Goal: Transaction & Acquisition: Purchase product/service

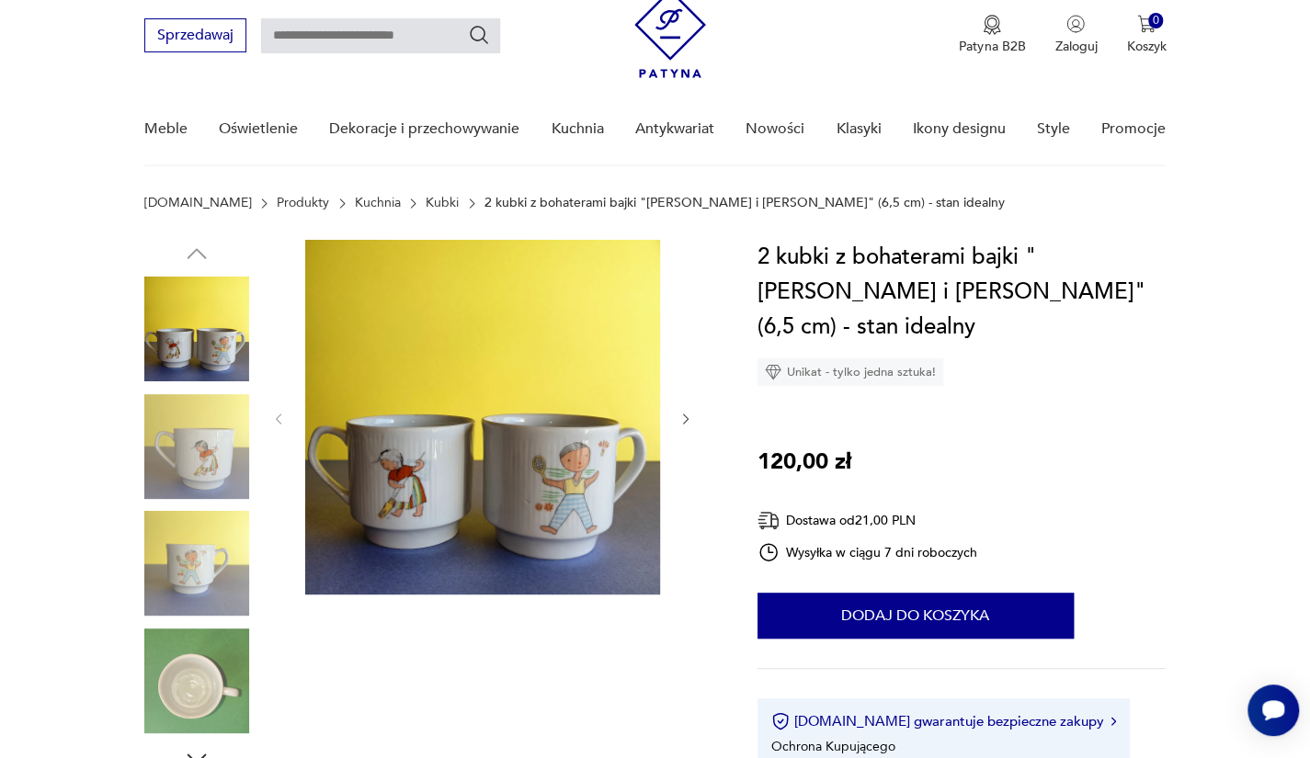
scroll to position [92, 0]
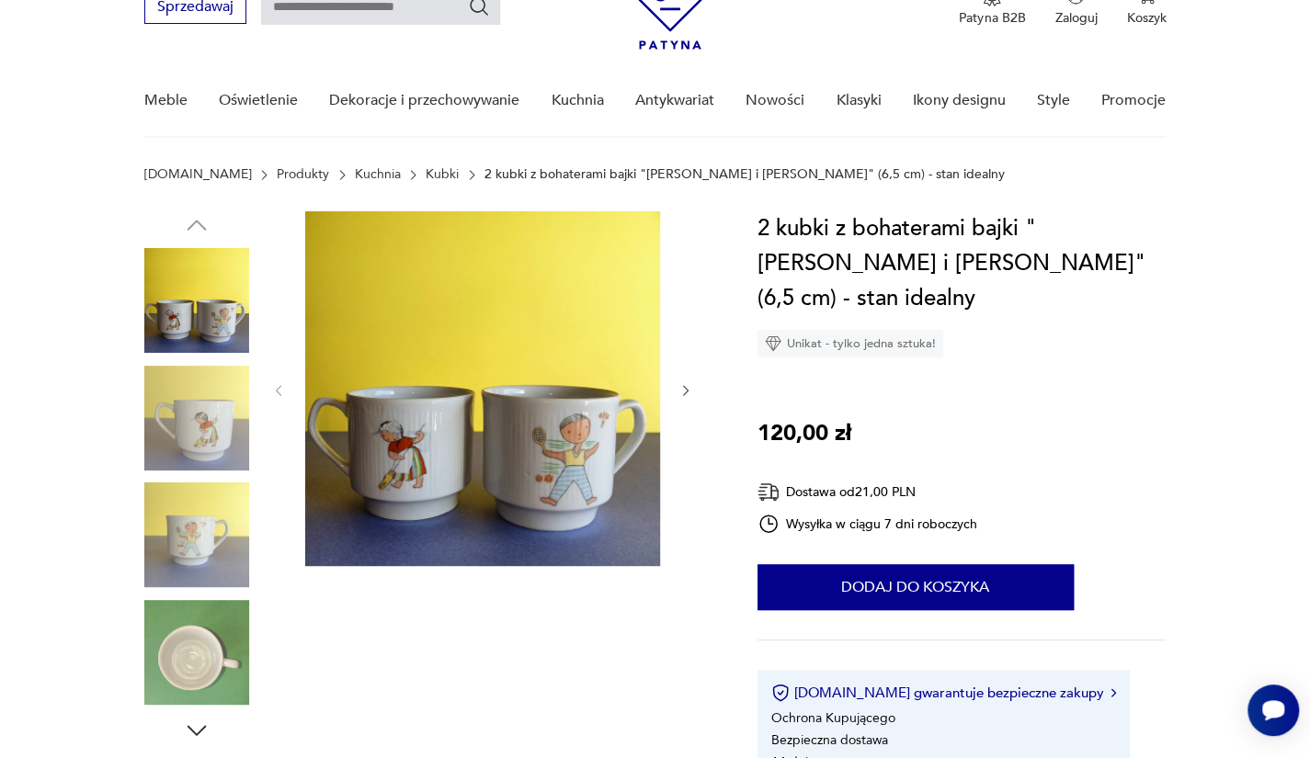
click at [691, 389] on icon "button" at bounding box center [686, 391] width 16 height 16
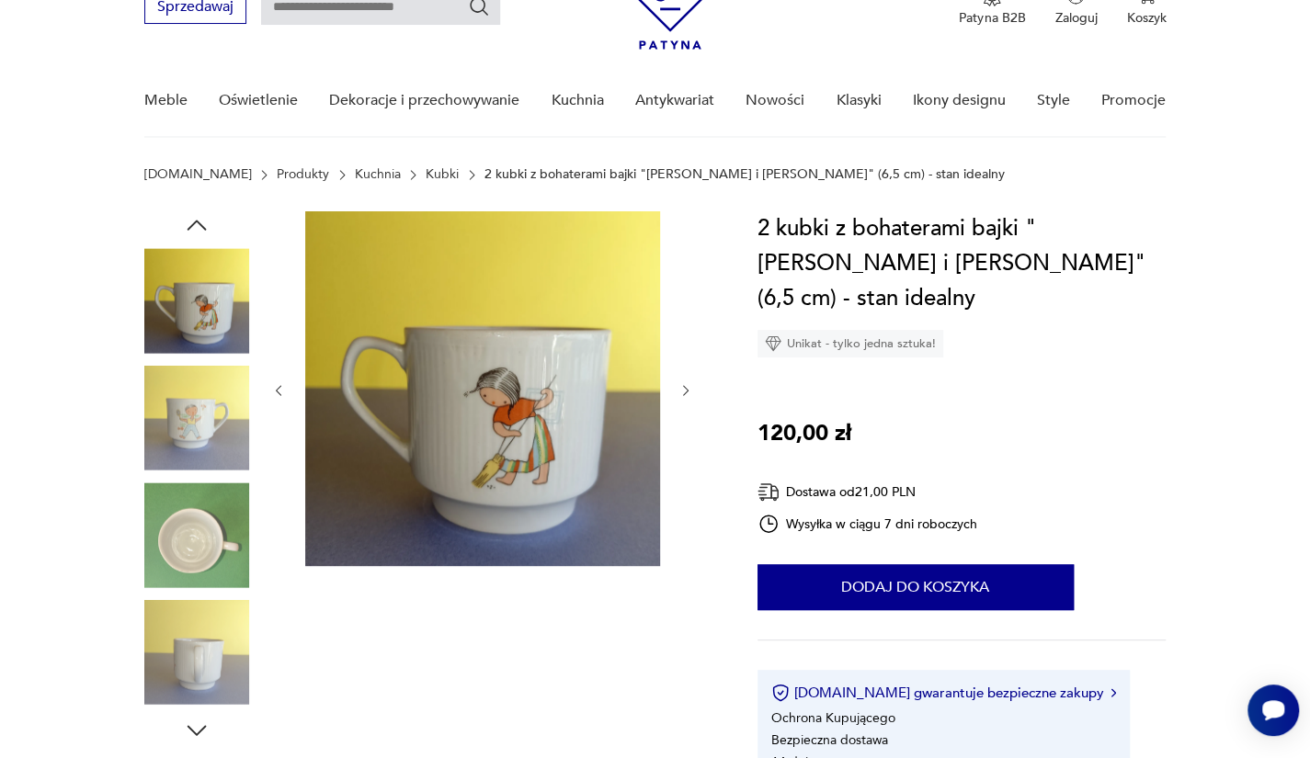
click at [691, 389] on icon "button" at bounding box center [686, 391] width 16 height 16
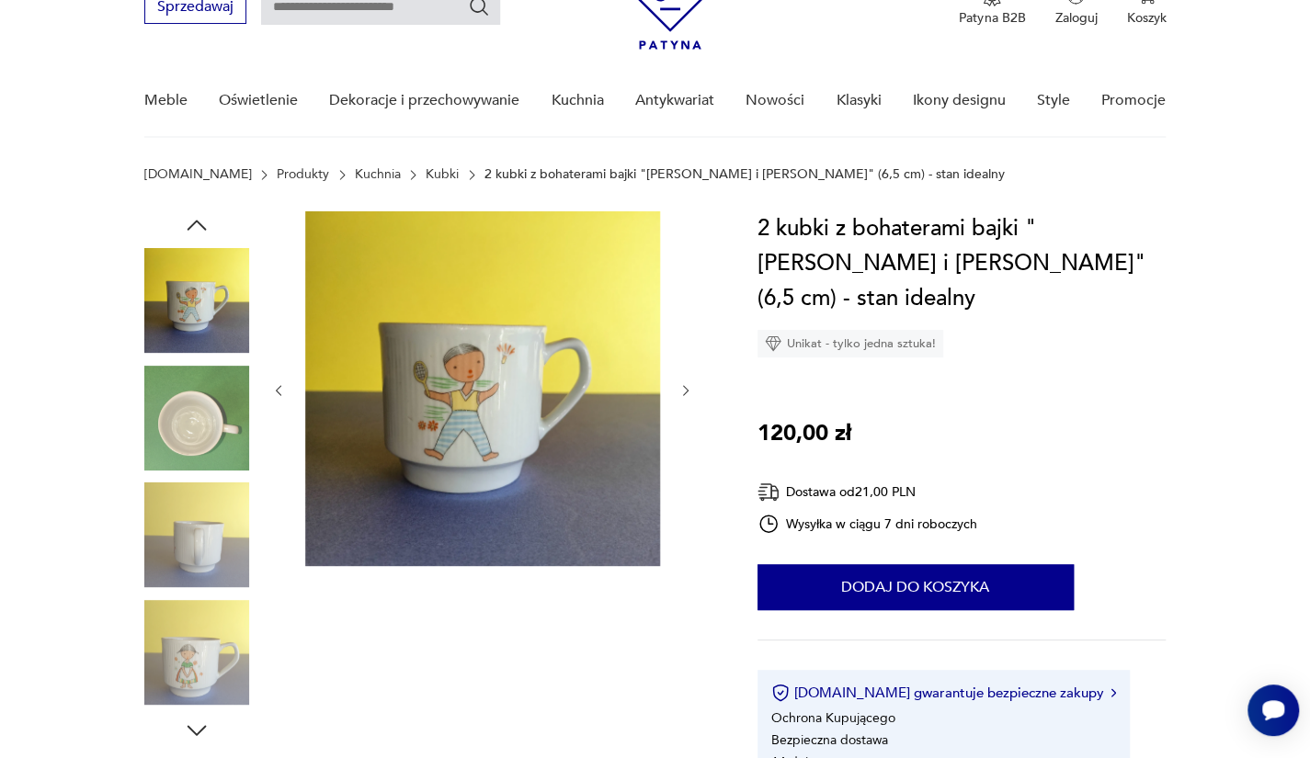
click at [691, 389] on icon "button" at bounding box center [686, 391] width 16 height 16
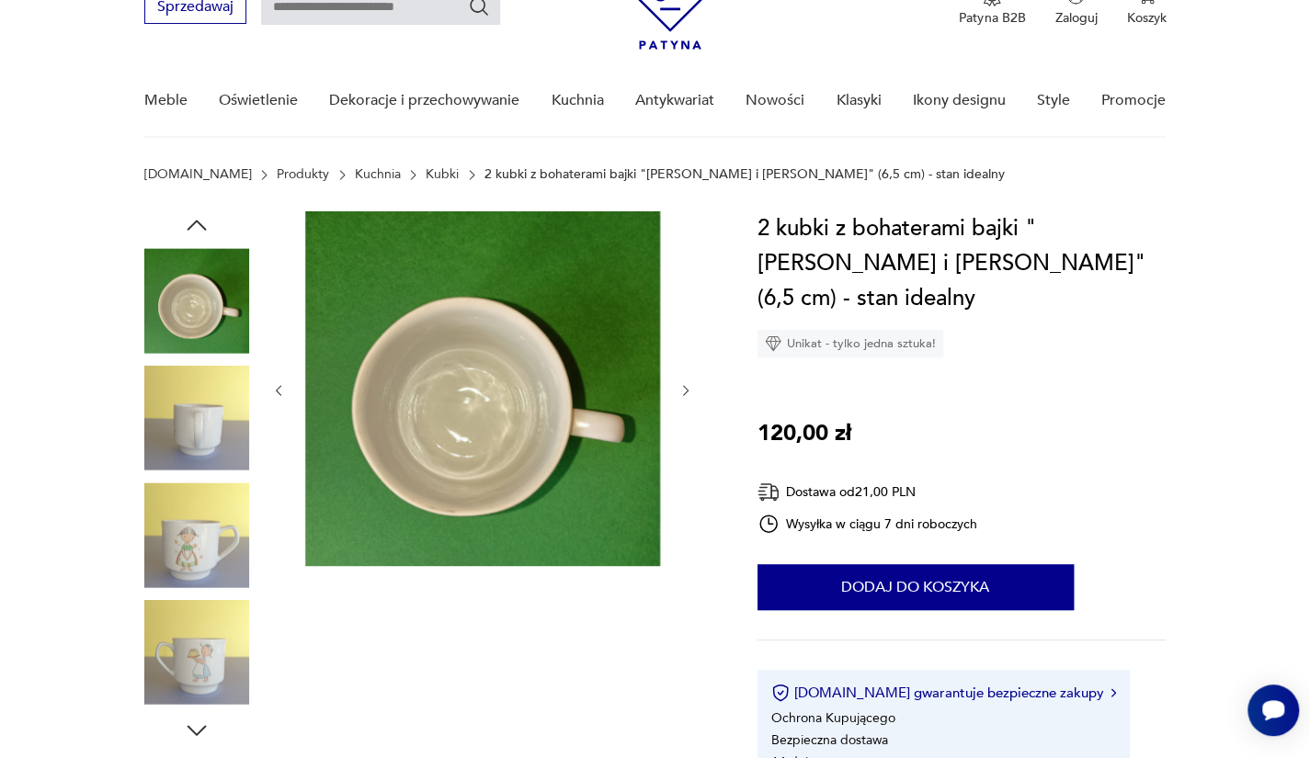
click at [691, 389] on icon "button" at bounding box center [686, 391] width 16 height 16
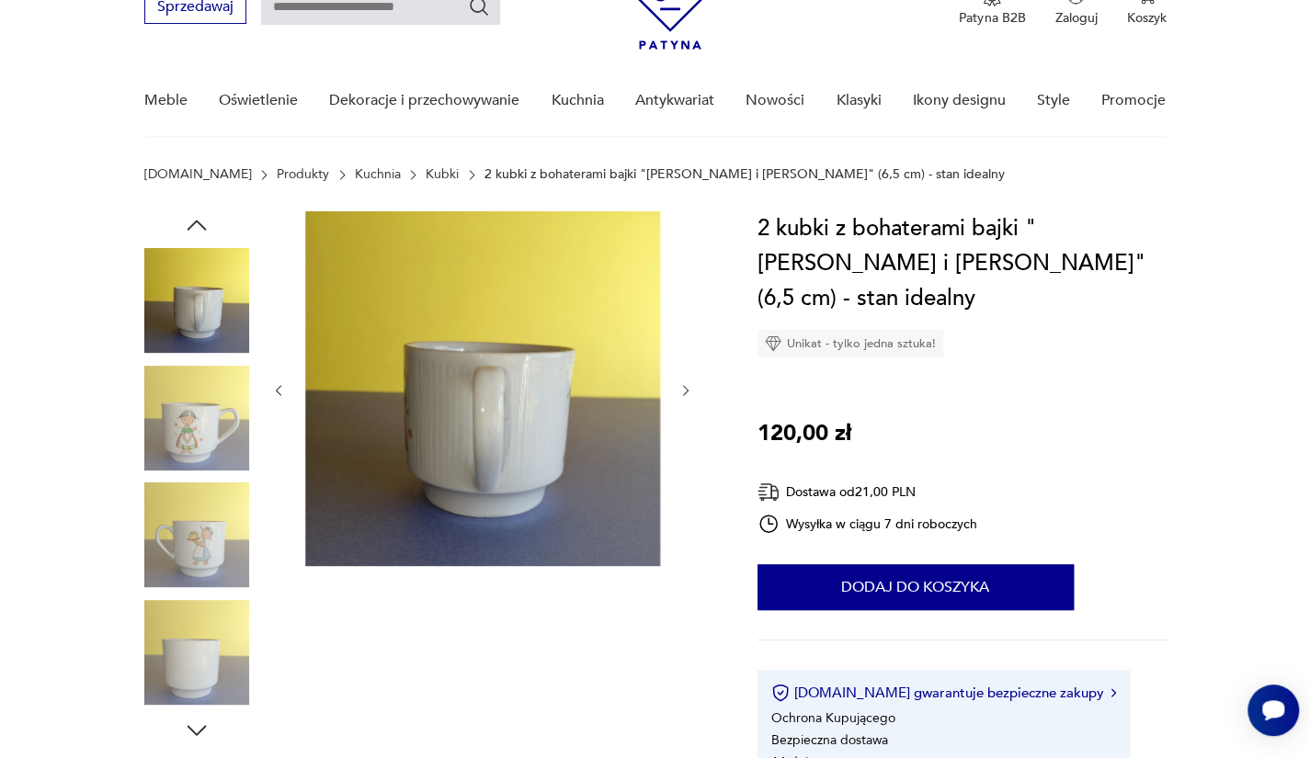
click at [691, 389] on icon "button" at bounding box center [686, 391] width 16 height 16
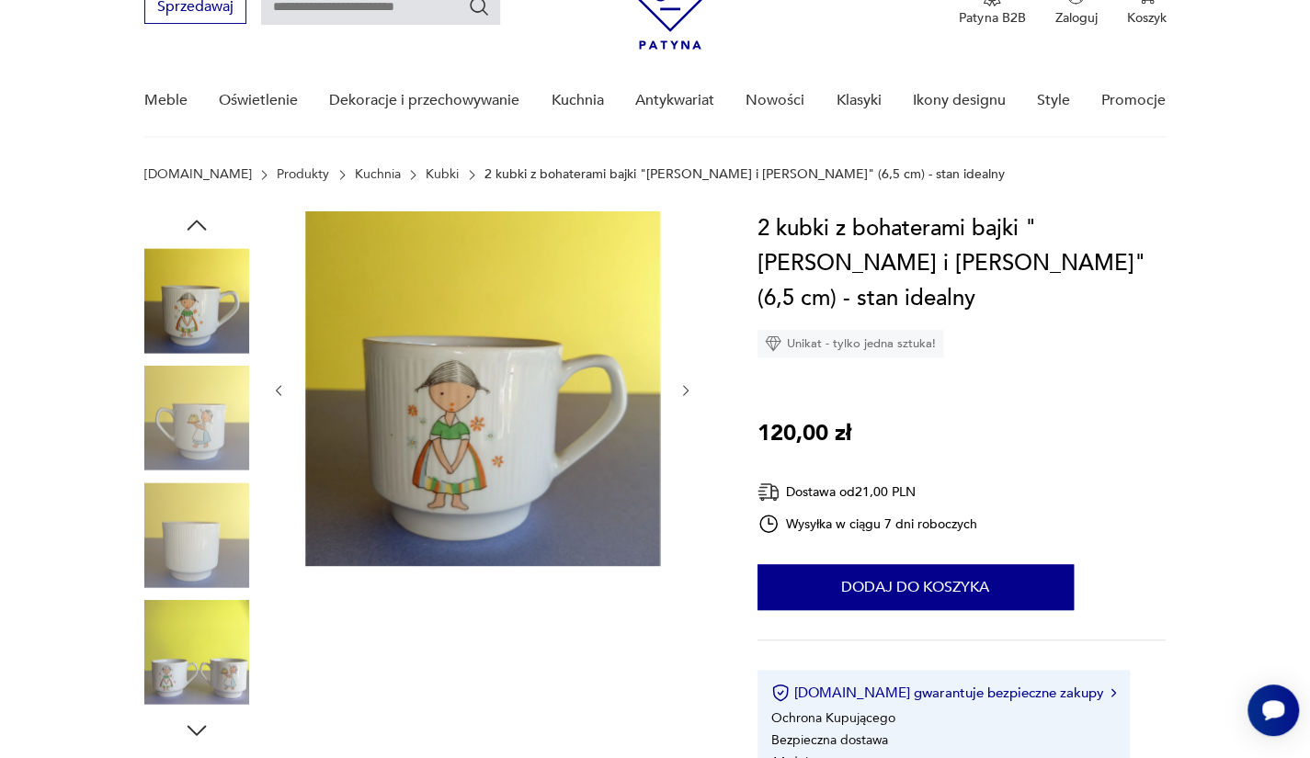
click at [691, 389] on icon "button" at bounding box center [686, 391] width 16 height 16
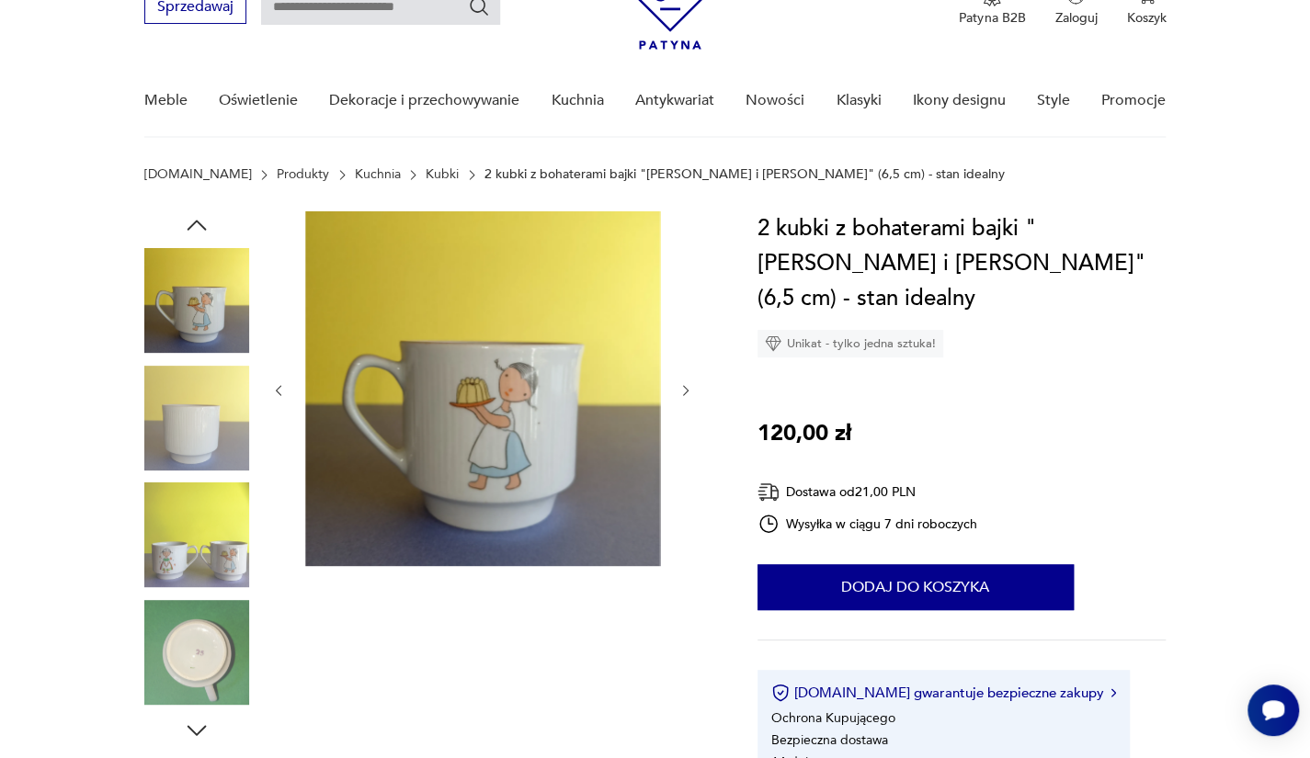
click at [691, 389] on icon "button" at bounding box center [686, 391] width 16 height 16
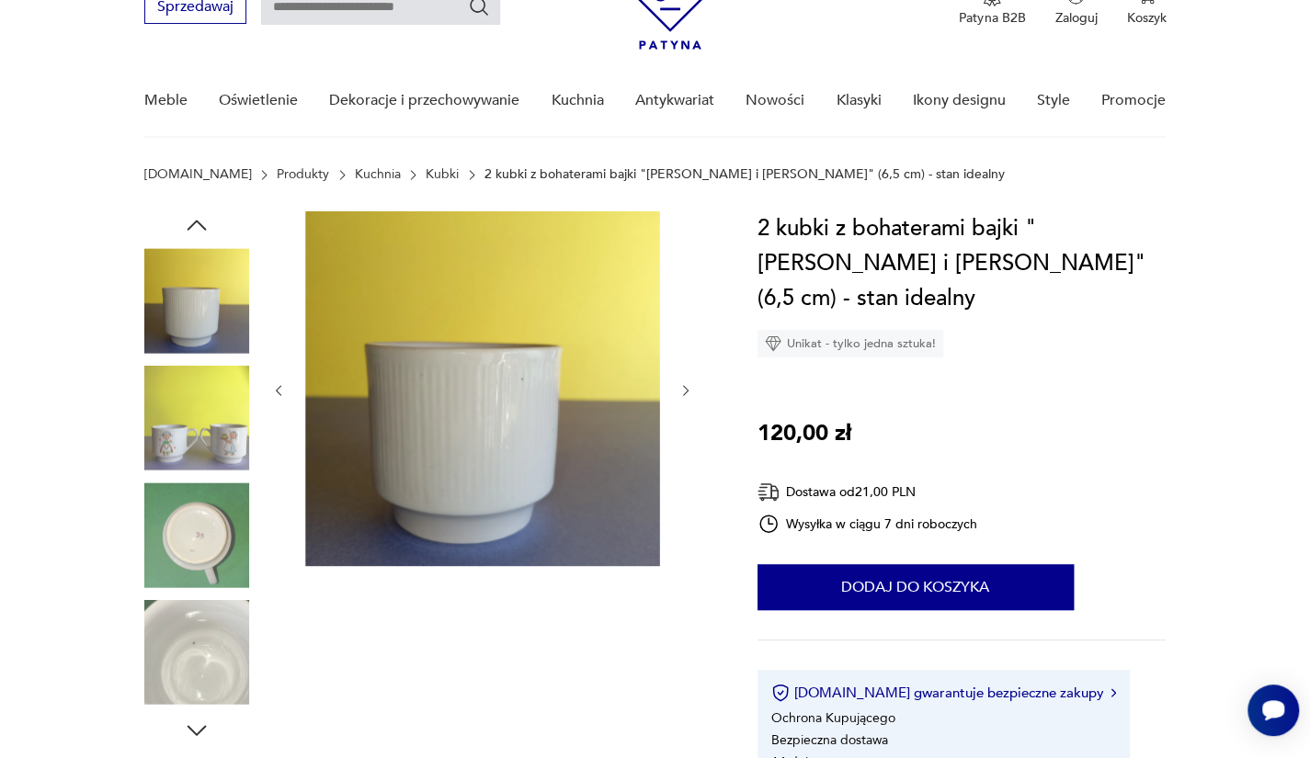
click at [691, 389] on icon "button" at bounding box center [686, 391] width 16 height 16
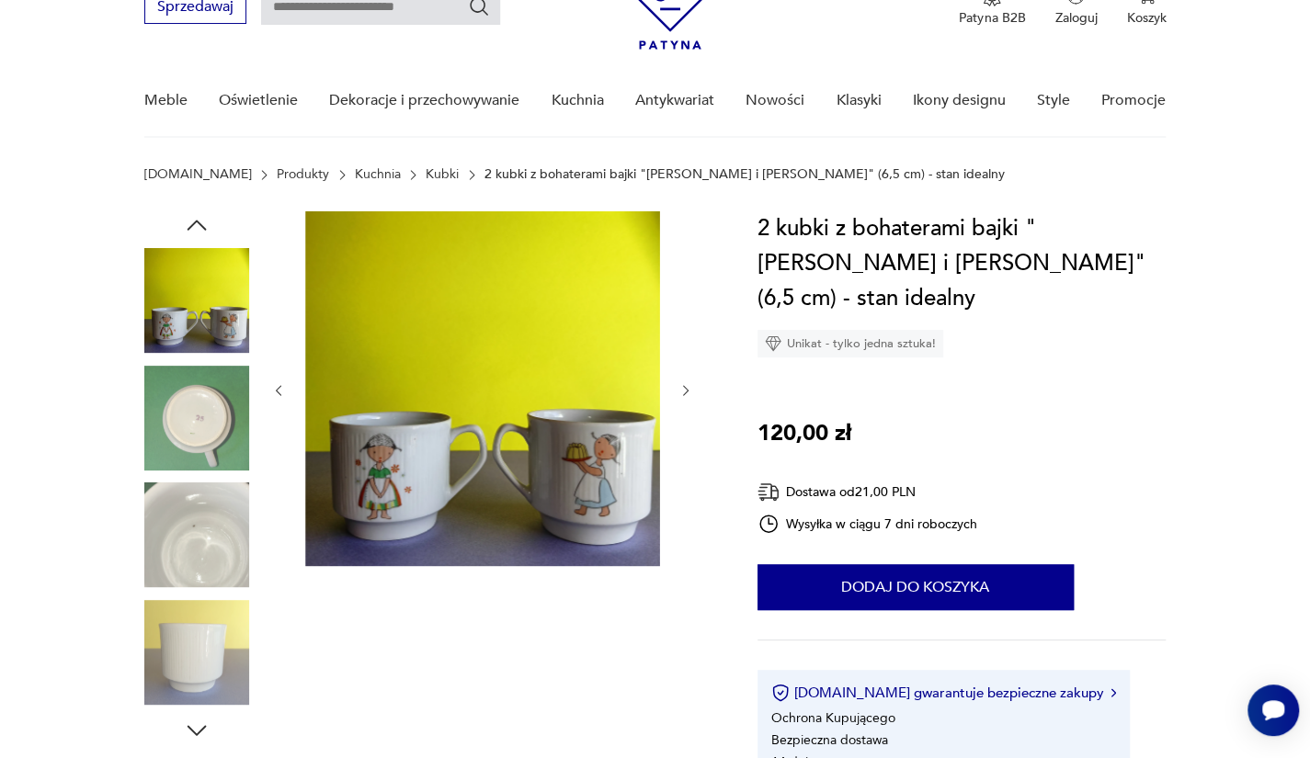
click at [691, 389] on icon "button" at bounding box center [686, 391] width 16 height 16
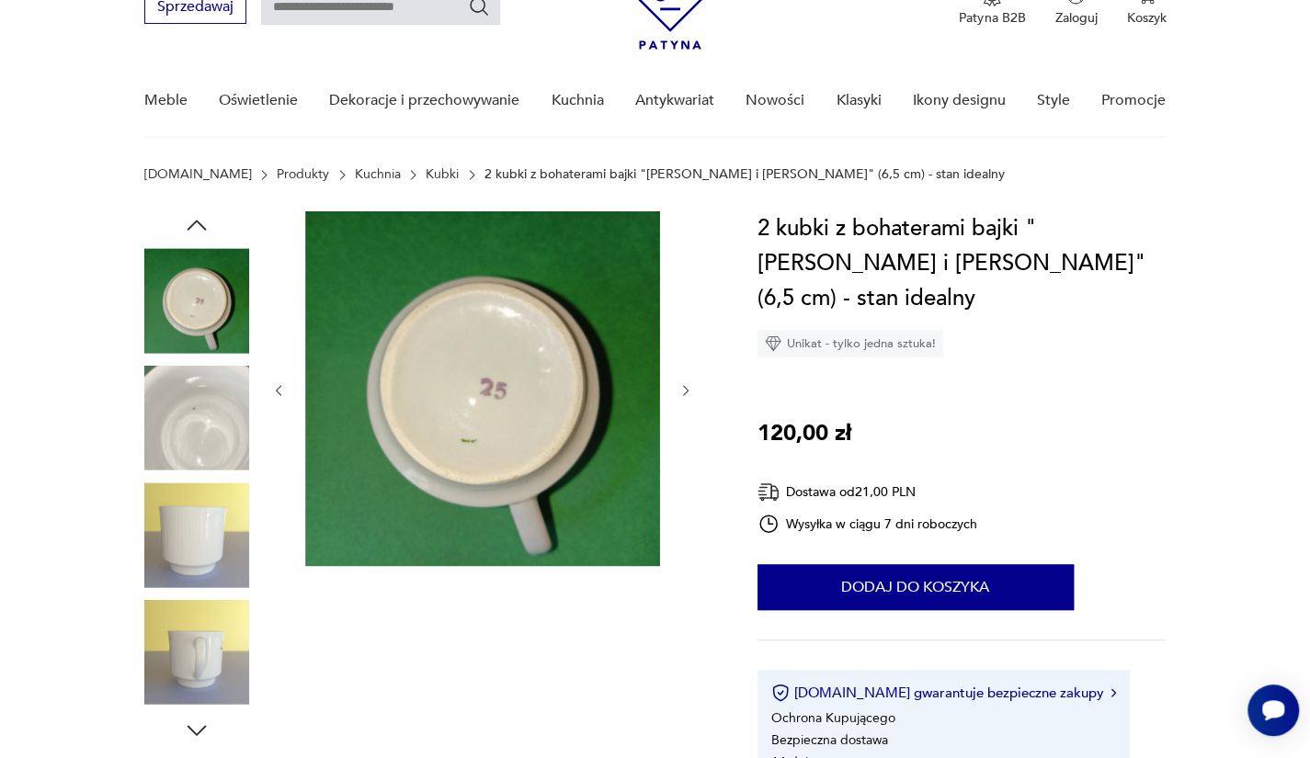
click at [691, 389] on icon "button" at bounding box center [686, 391] width 16 height 16
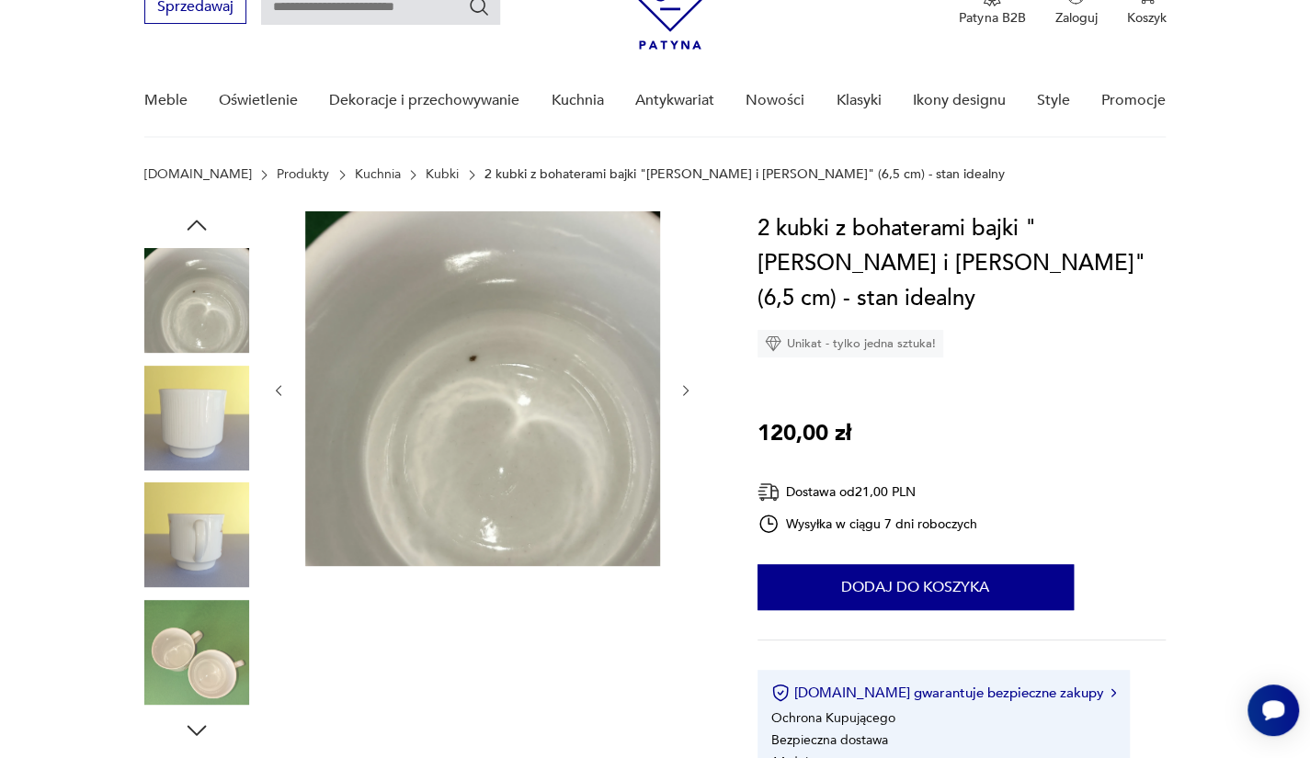
click at [691, 389] on icon "button" at bounding box center [686, 391] width 16 height 16
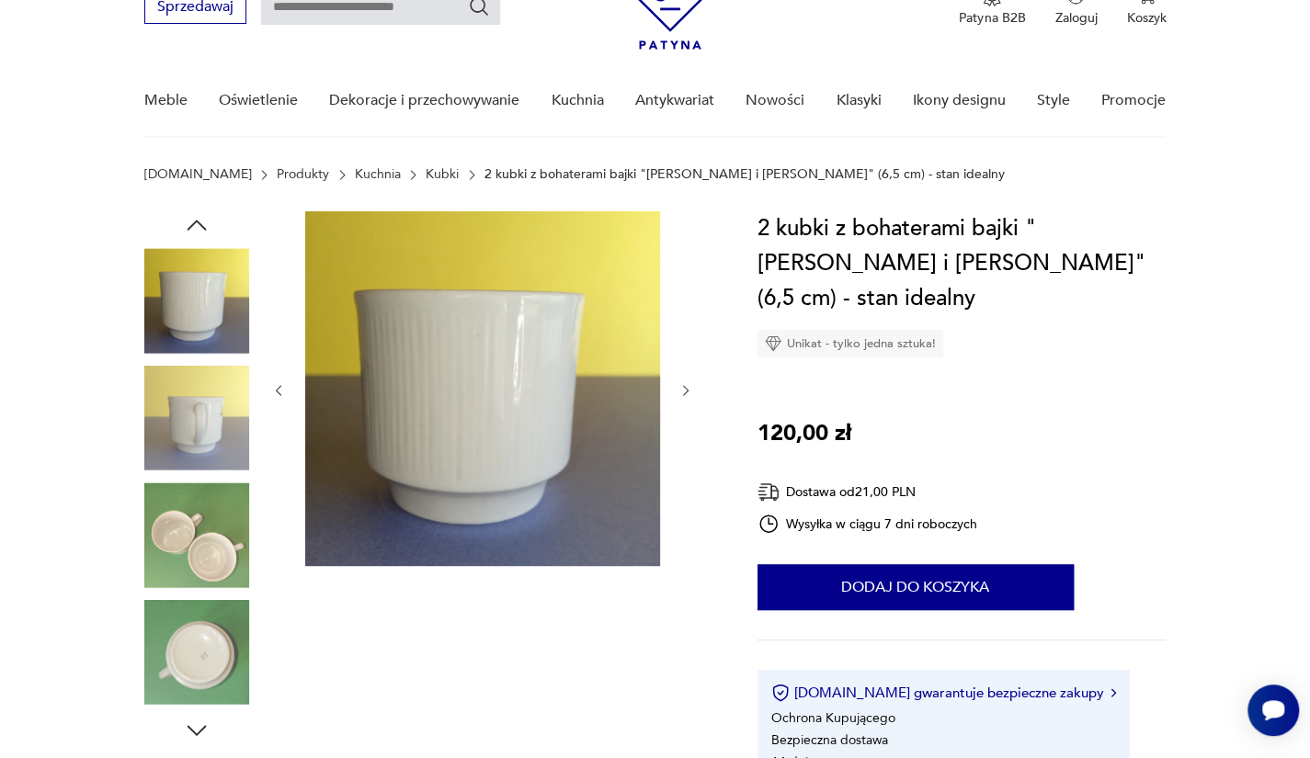
click at [691, 389] on icon "button" at bounding box center [686, 391] width 16 height 16
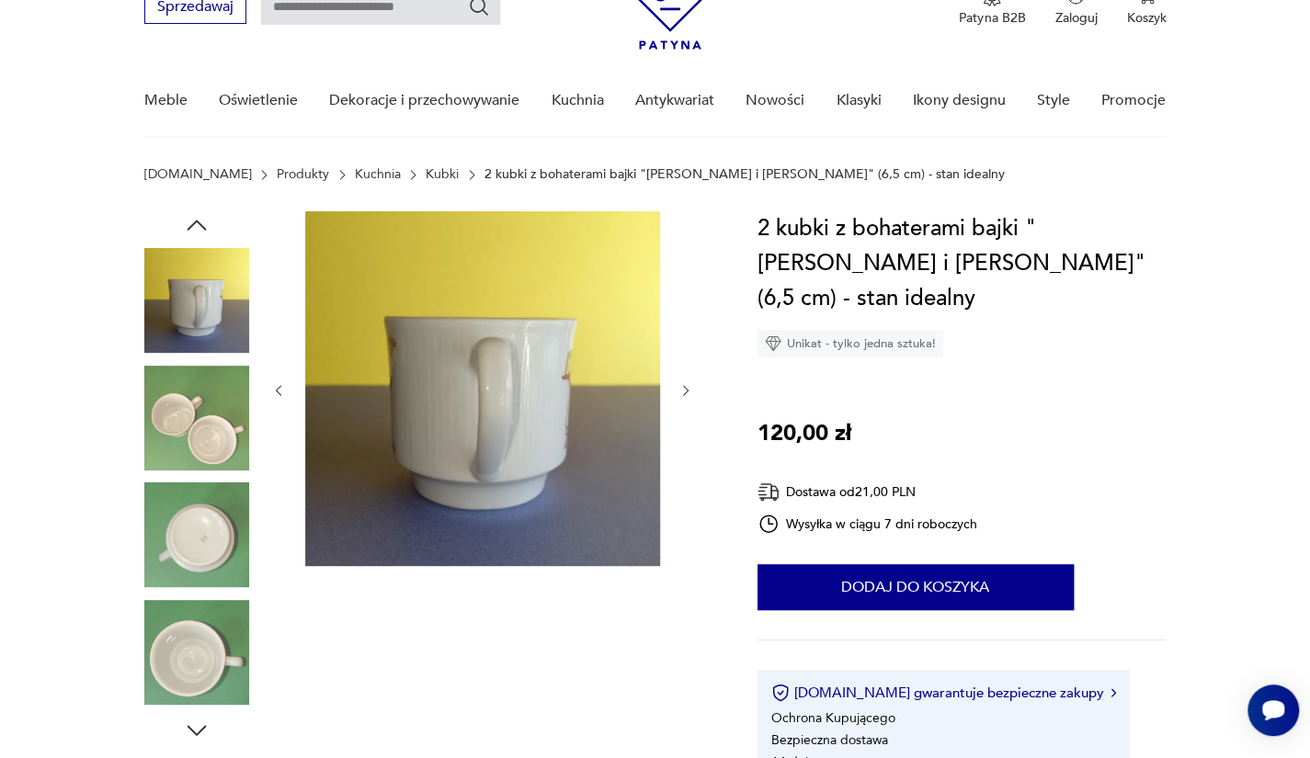
click at [691, 389] on icon "button" at bounding box center [686, 391] width 16 height 16
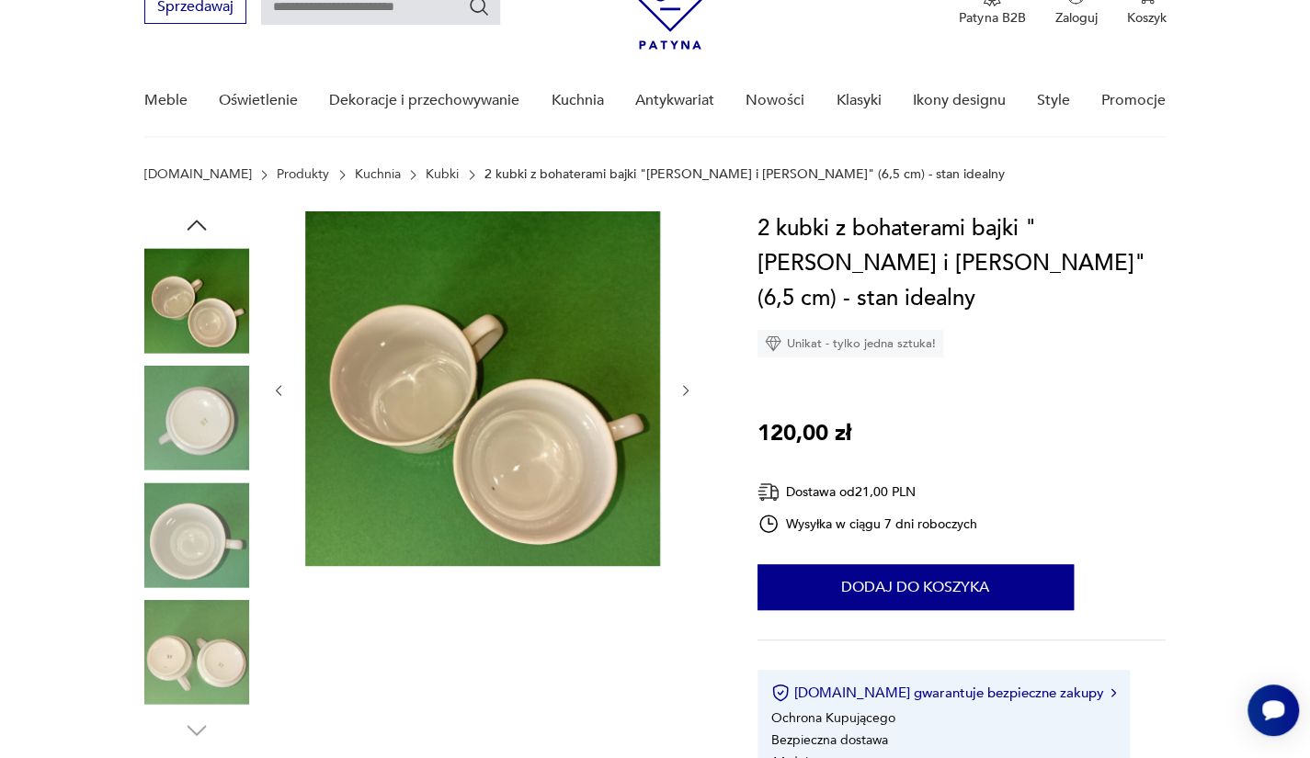
click at [691, 389] on icon "button" at bounding box center [686, 391] width 16 height 16
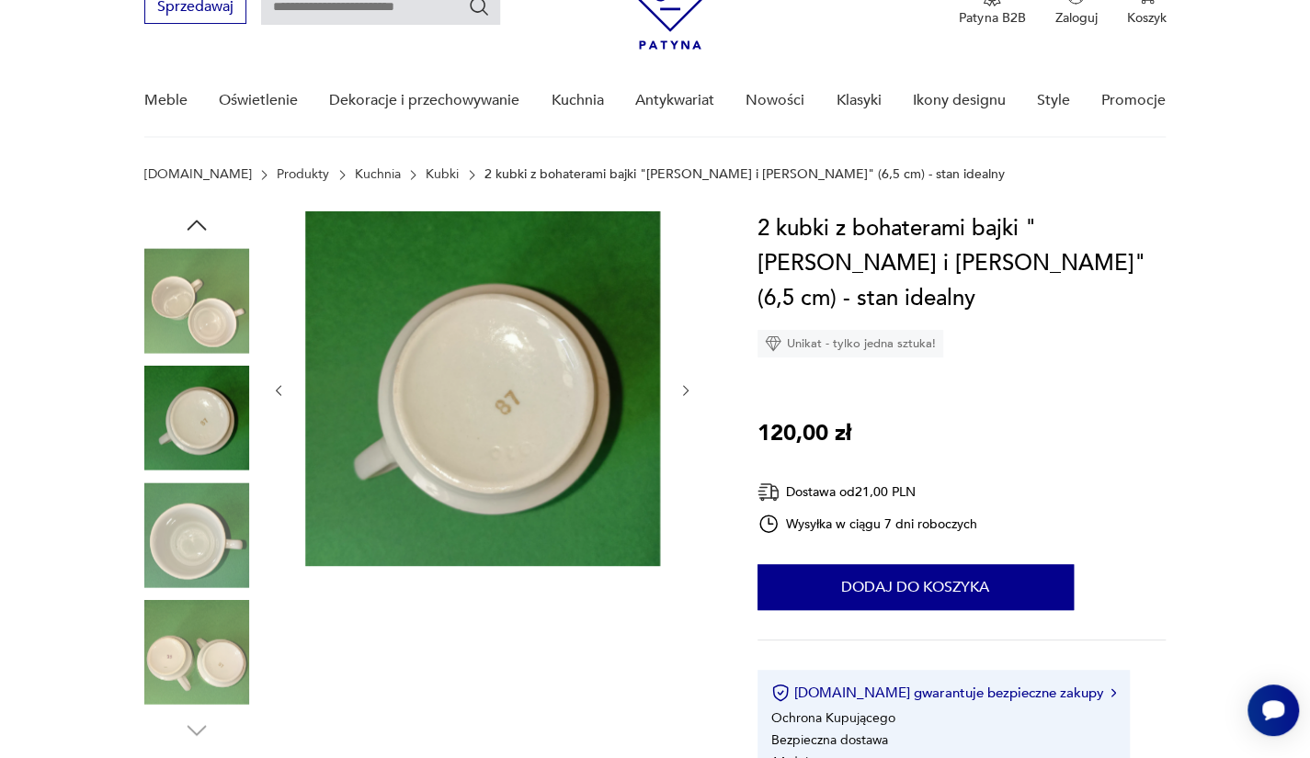
click at [691, 389] on icon "button" at bounding box center [686, 391] width 16 height 16
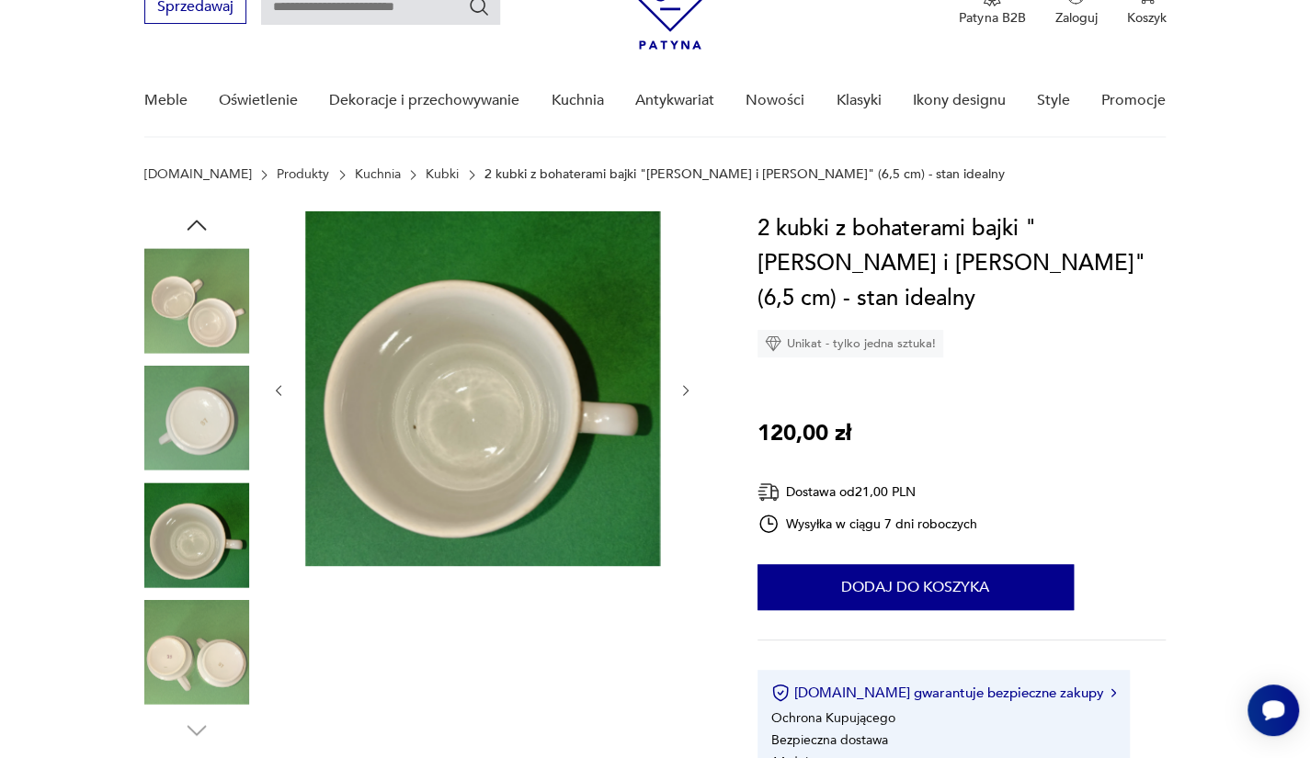
click at [691, 389] on icon "button" at bounding box center [686, 391] width 16 height 16
